Goal: Transaction & Acquisition: Purchase product/service

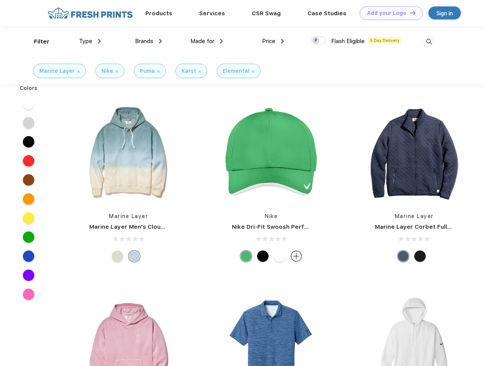
scroll to position [0, 0]
click at [388, 13] on link "Add your Logo Design Tool" at bounding box center [391, 12] width 63 height 13
click at [0, 0] on div "Design Tool" at bounding box center [0, 0] width 0 height 0
click at [409, 13] on link "Add your Logo Design Tool" at bounding box center [391, 12] width 63 height 13
click at [37, 42] on div "Filter" at bounding box center [42, 41] width 16 height 9
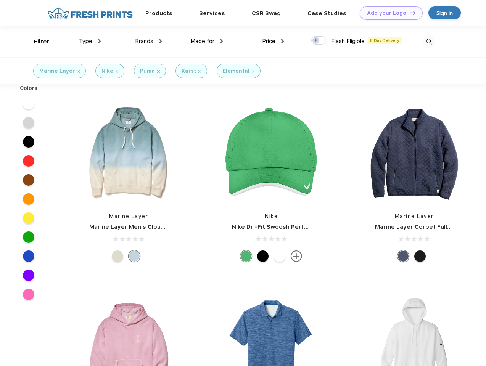
click at [90, 41] on span "Type" at bounding box center [85, 41] width 13 height 7
click at [148, 41] on span "Brands" at bounding box center [144, 41] width 18 height 7
click at [207, 41] on span "Made for" at bounding box center [202, 41] width 24 height 7
click at [273, 41] on span "Price" at bounding box center [268, 41] width 13 height 7
click at [319, 41] on div at bounding box center [318, 40] width 15 height 8
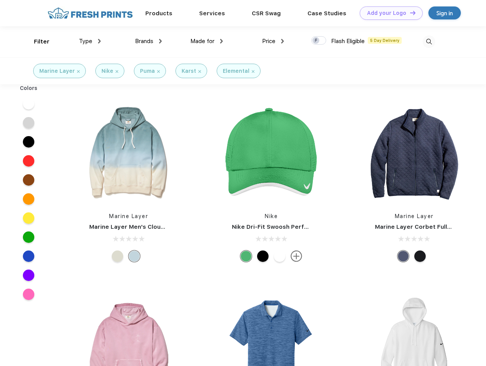
click at [316, 41] on input "checkbox" at bounding box center [313, 38] width 5 height 5
click at [429, 42] on img at bounding box center [429, 41] width 13 height 13
